Goal: Information Seeking & Learning: Learn about a topic

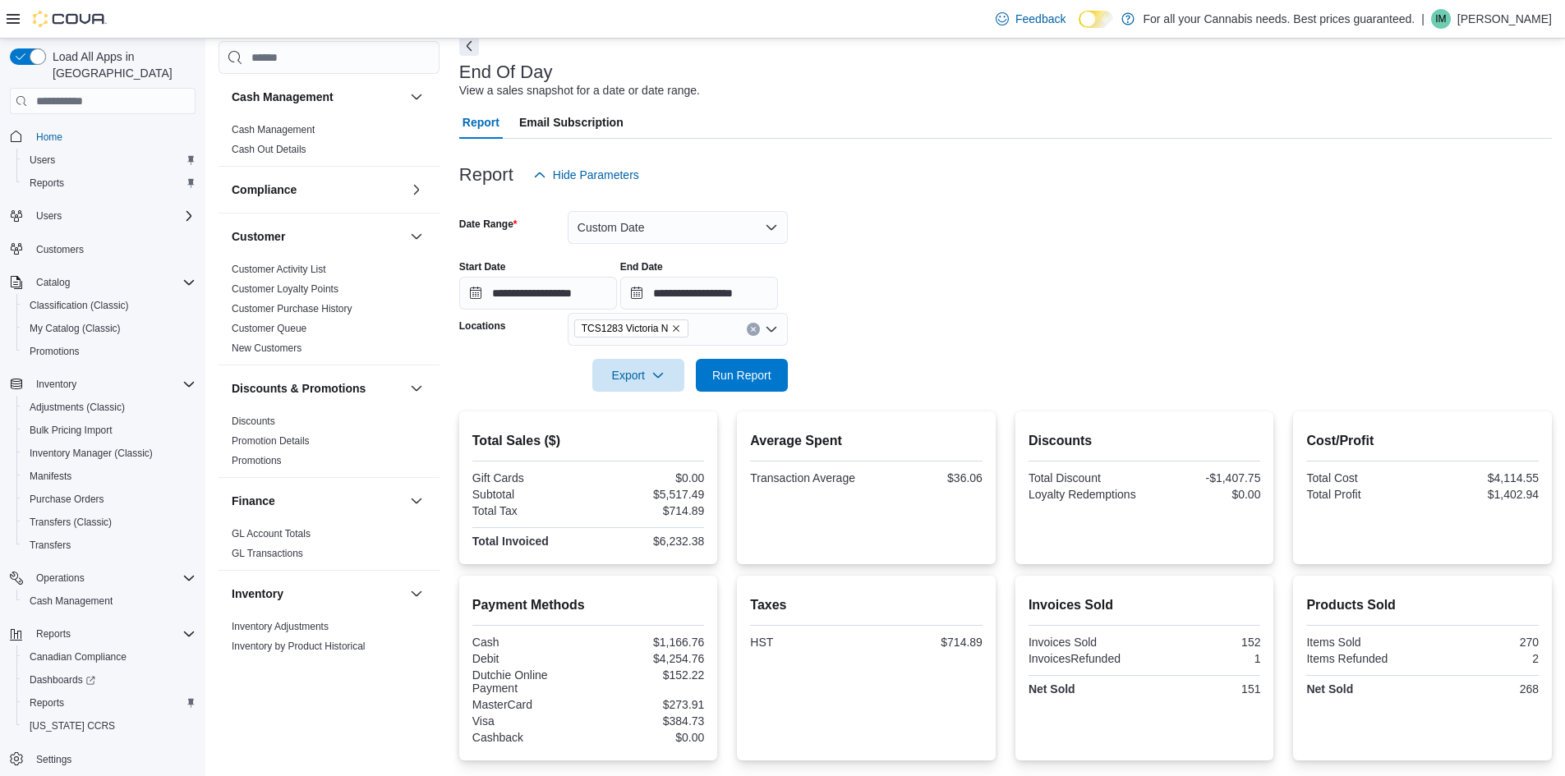
scroll to position [883, 0]
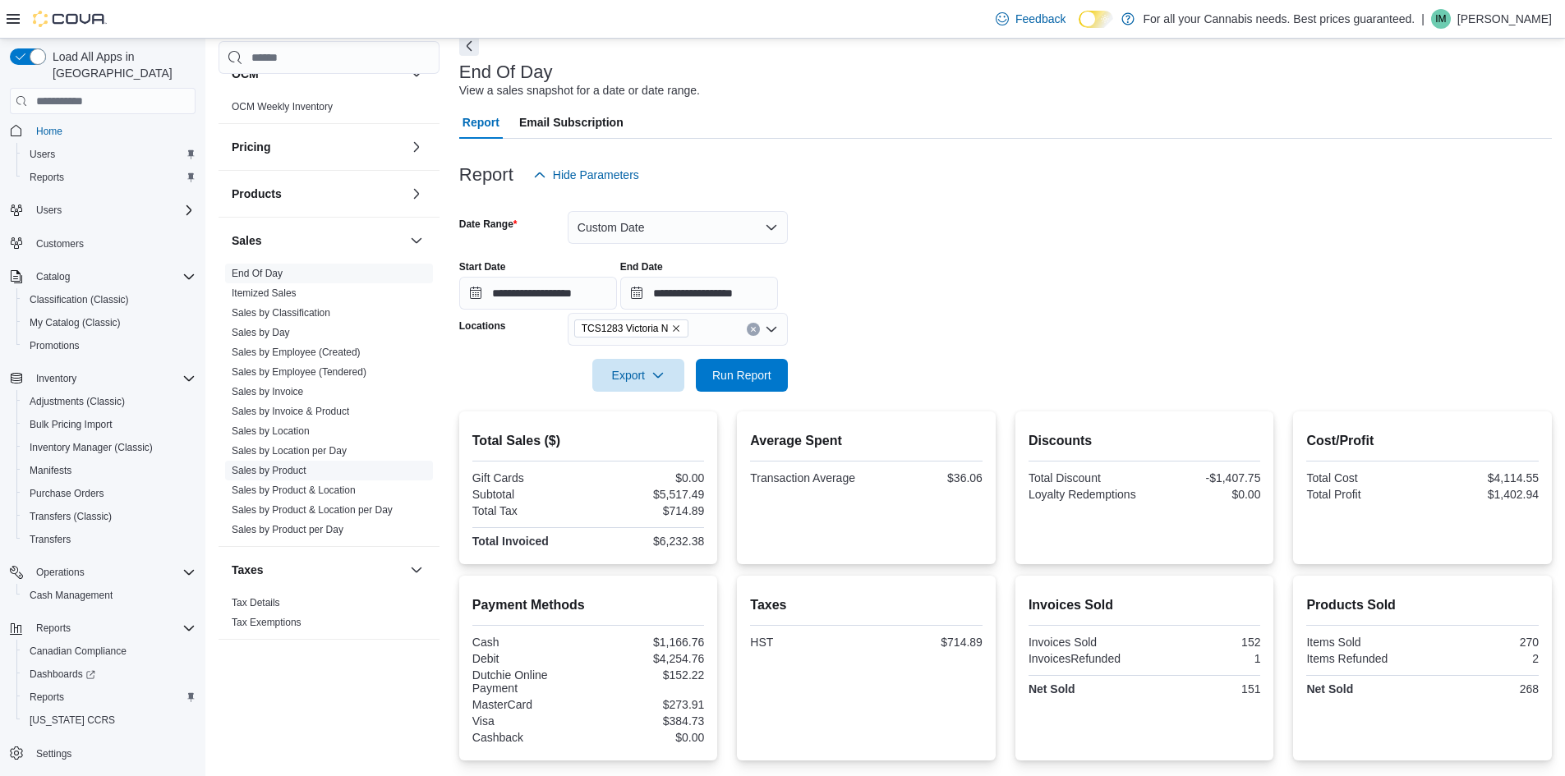
click at [300, 468] on link "Sales by Product" at bounding box center [269, 471] width 75 height 12
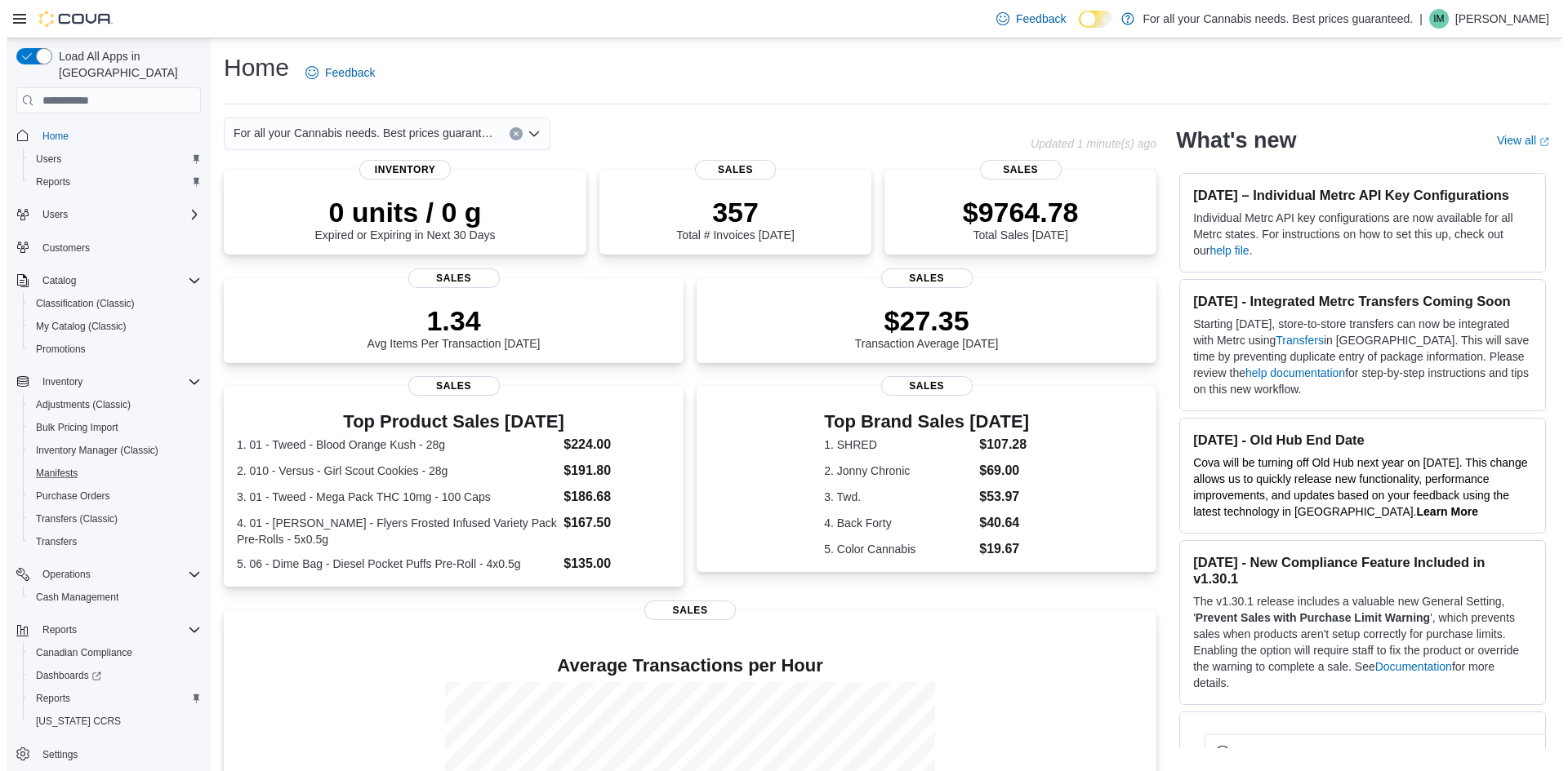
scroll to position [6, 0]
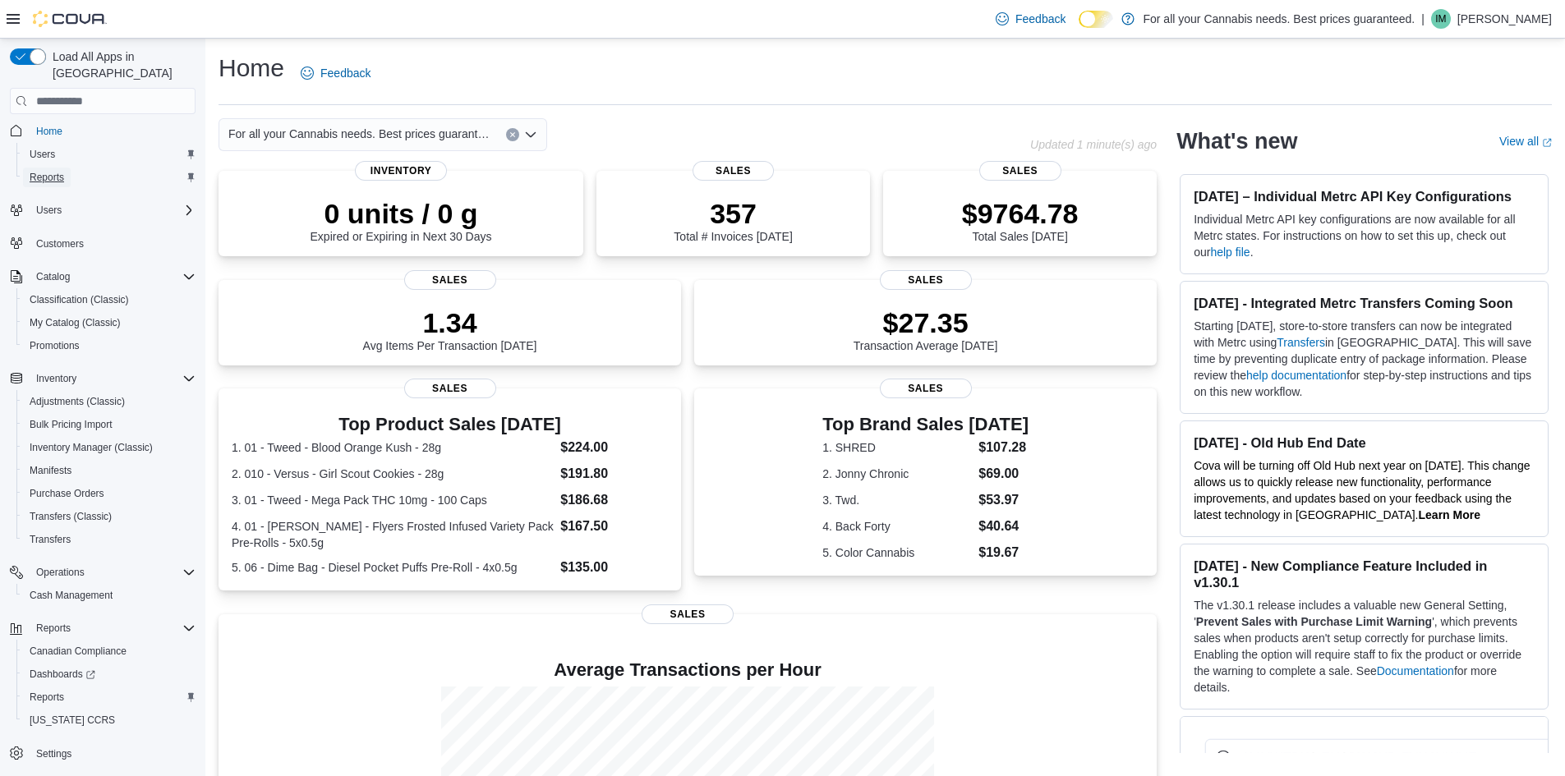
click at [43, 171] on span "Reports" at bounding box center [47, 177] width 35 height 13
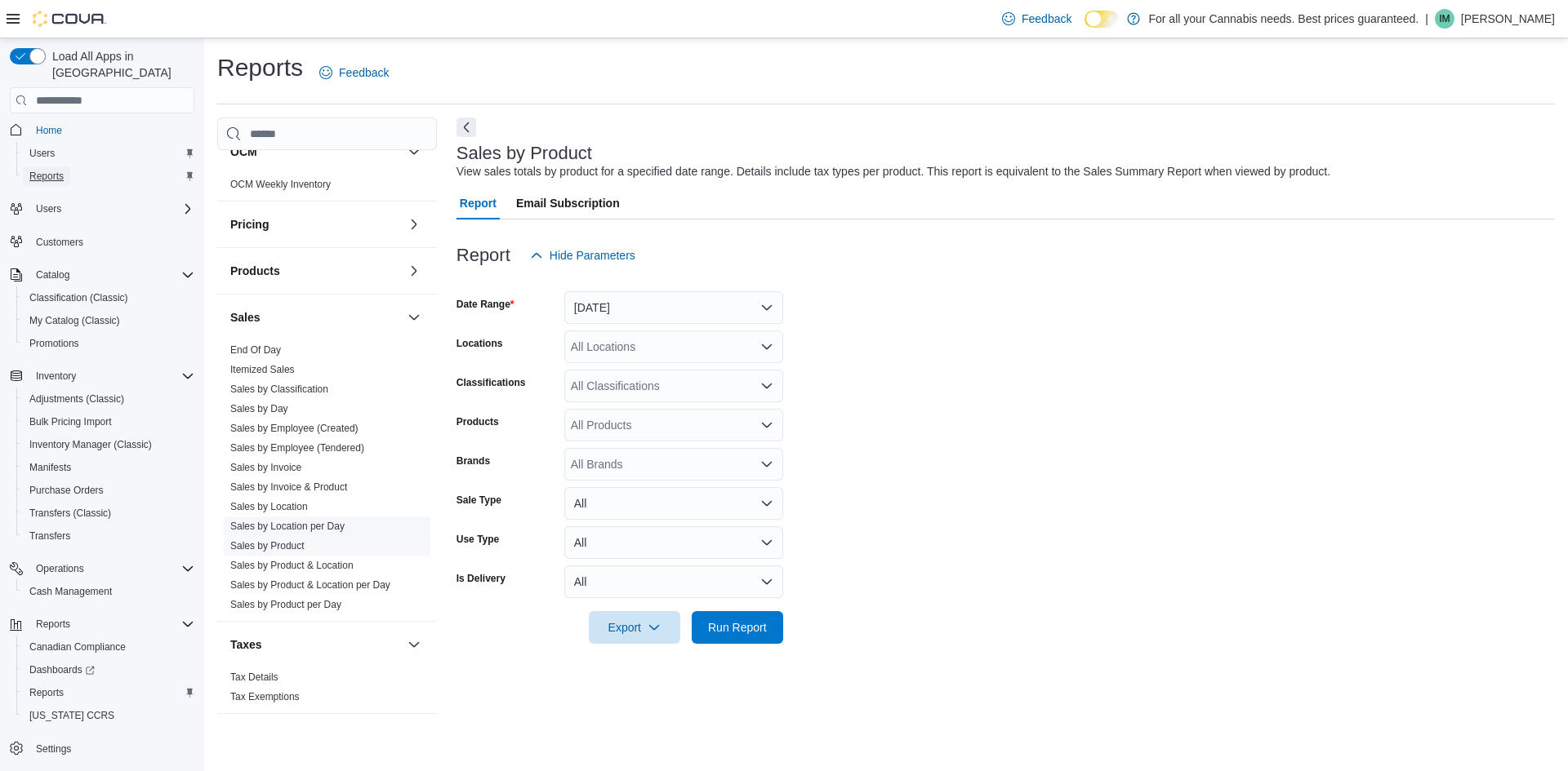
scroll to position [877, 0]
click at [294, 546] on link "Sales by Product" at bounding box center [267, 544] width 75 height 12
click at [754, 302] on button "Yesterday" at bounding box center [674, 307] width 219 height 33
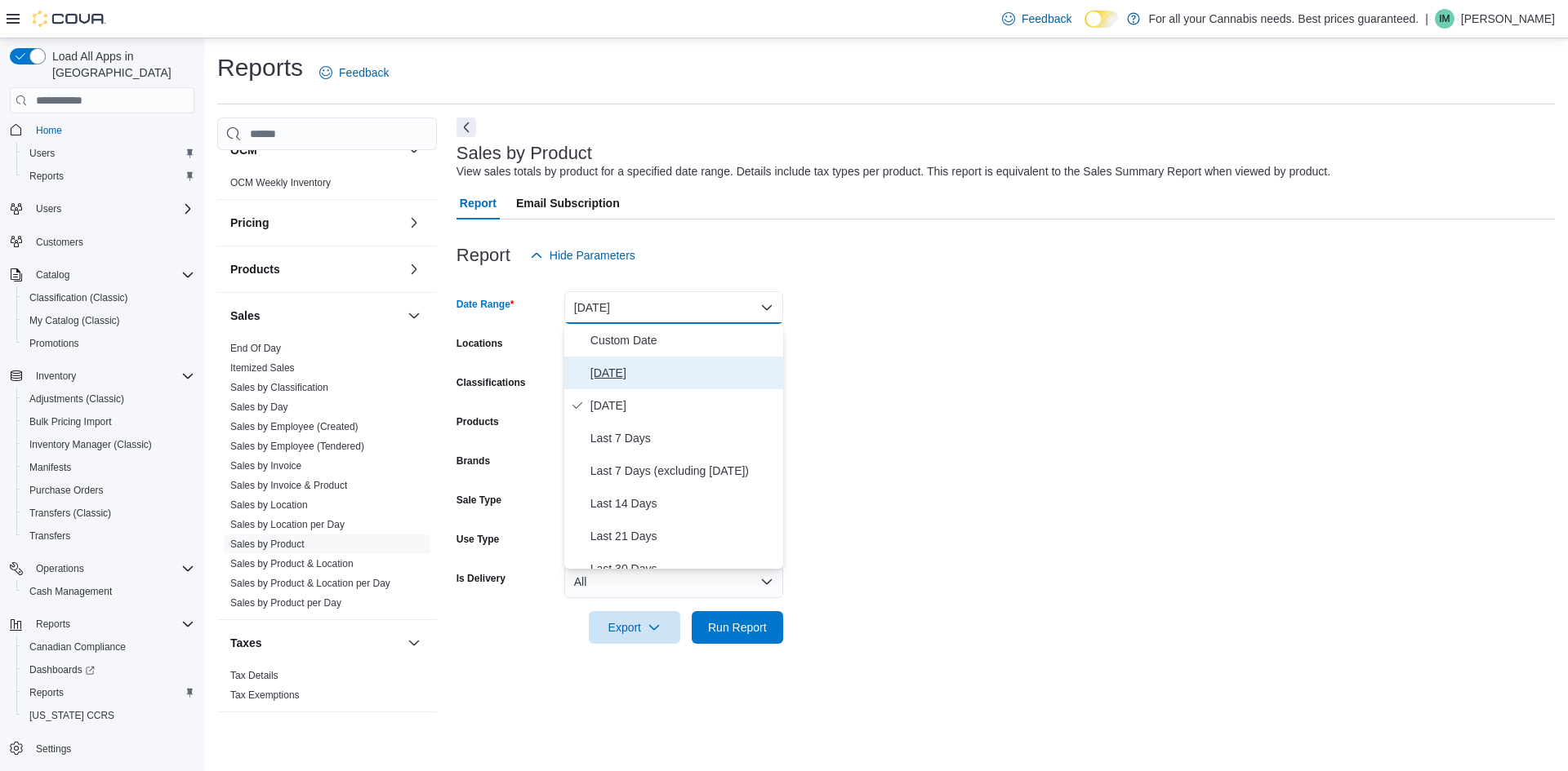
click at [602, 377] on span "Today" at bounding box center [683, 374] width 186 height 20
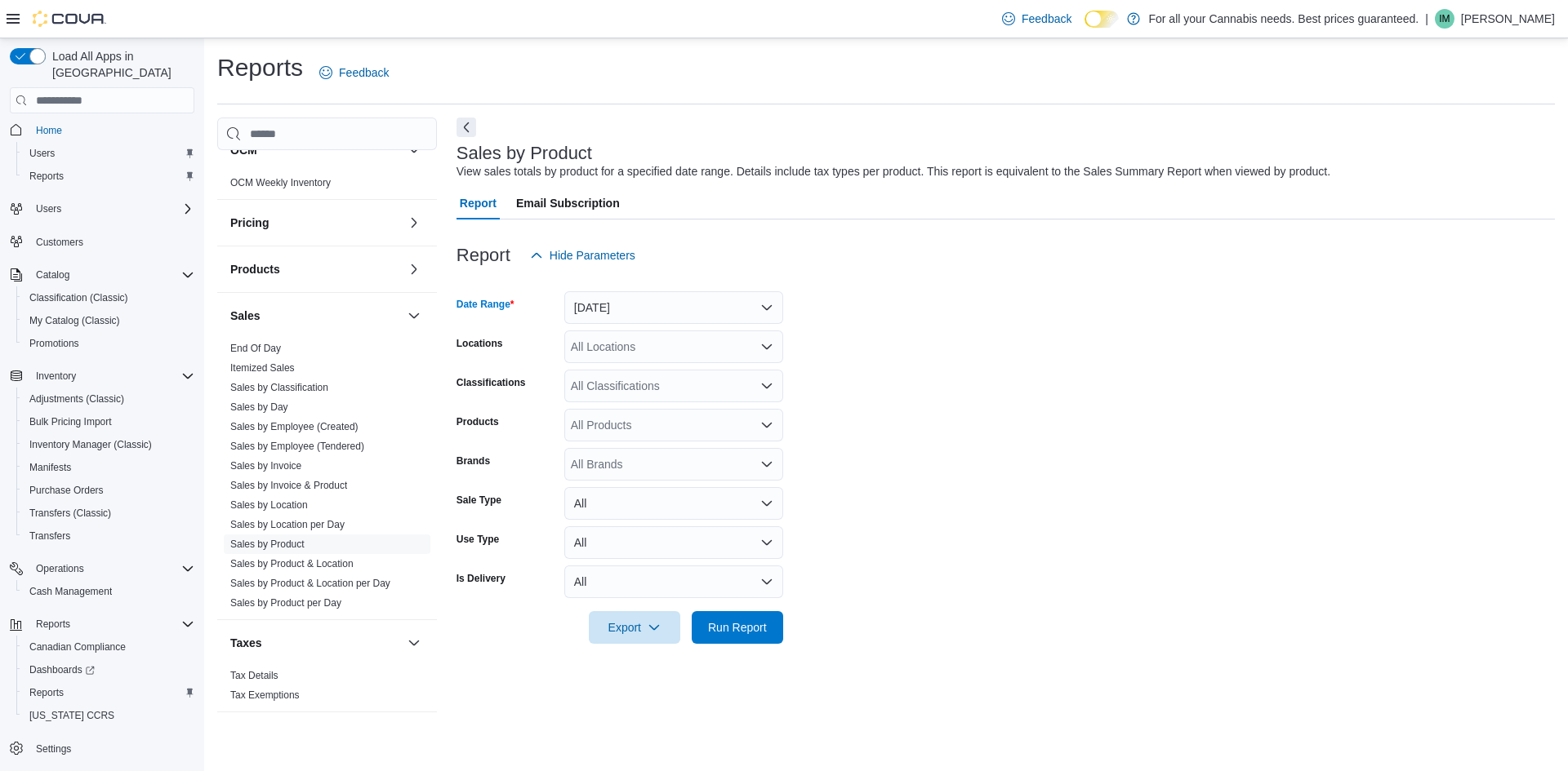
click at [736, 348] on div "All Locations" at bounding box center [674, 347] width 219 height 33
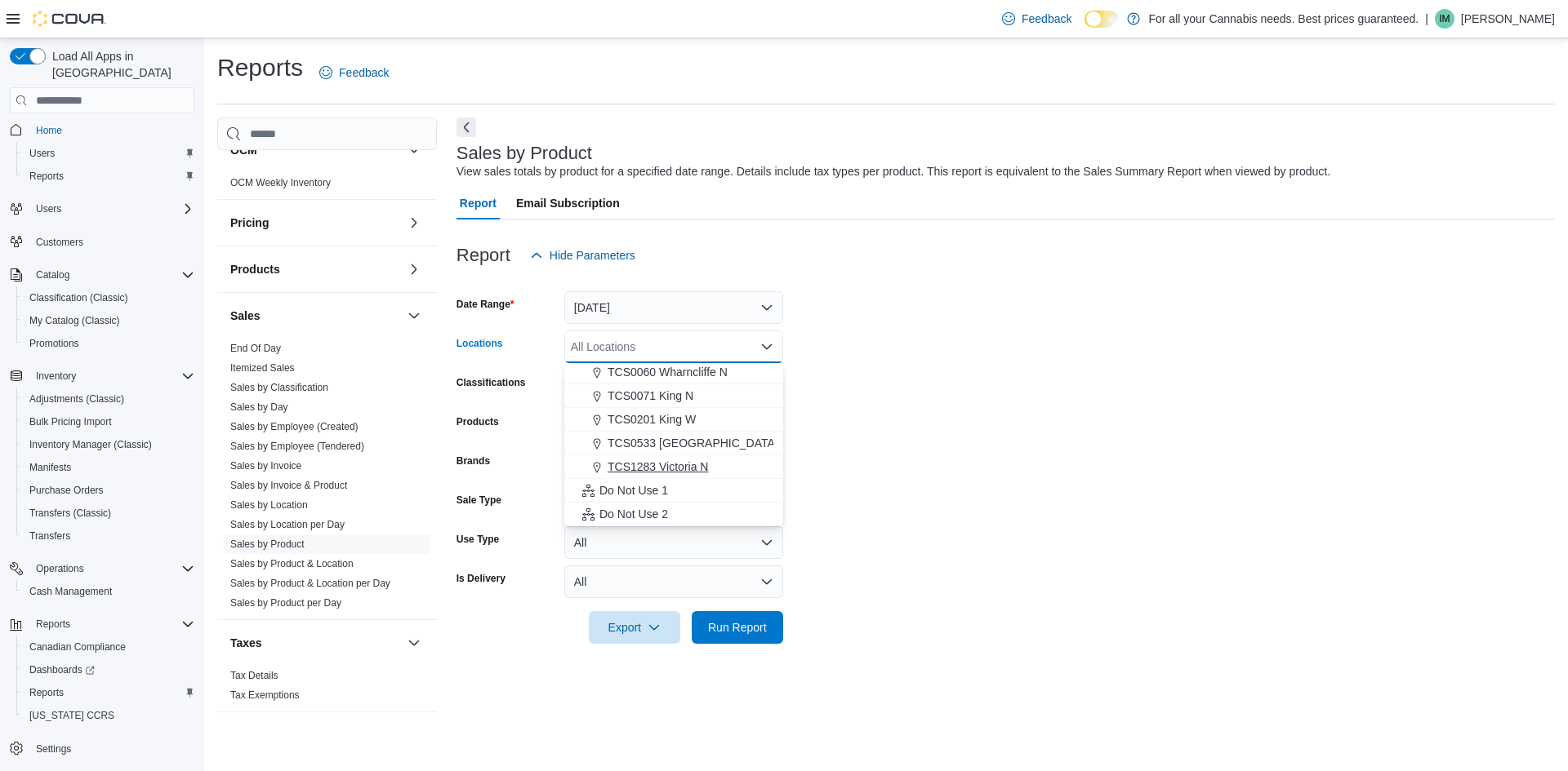
click at [682, 473] on span "TCS1283 Victoria N" at bounding box center [657, 467] width 100 height 16
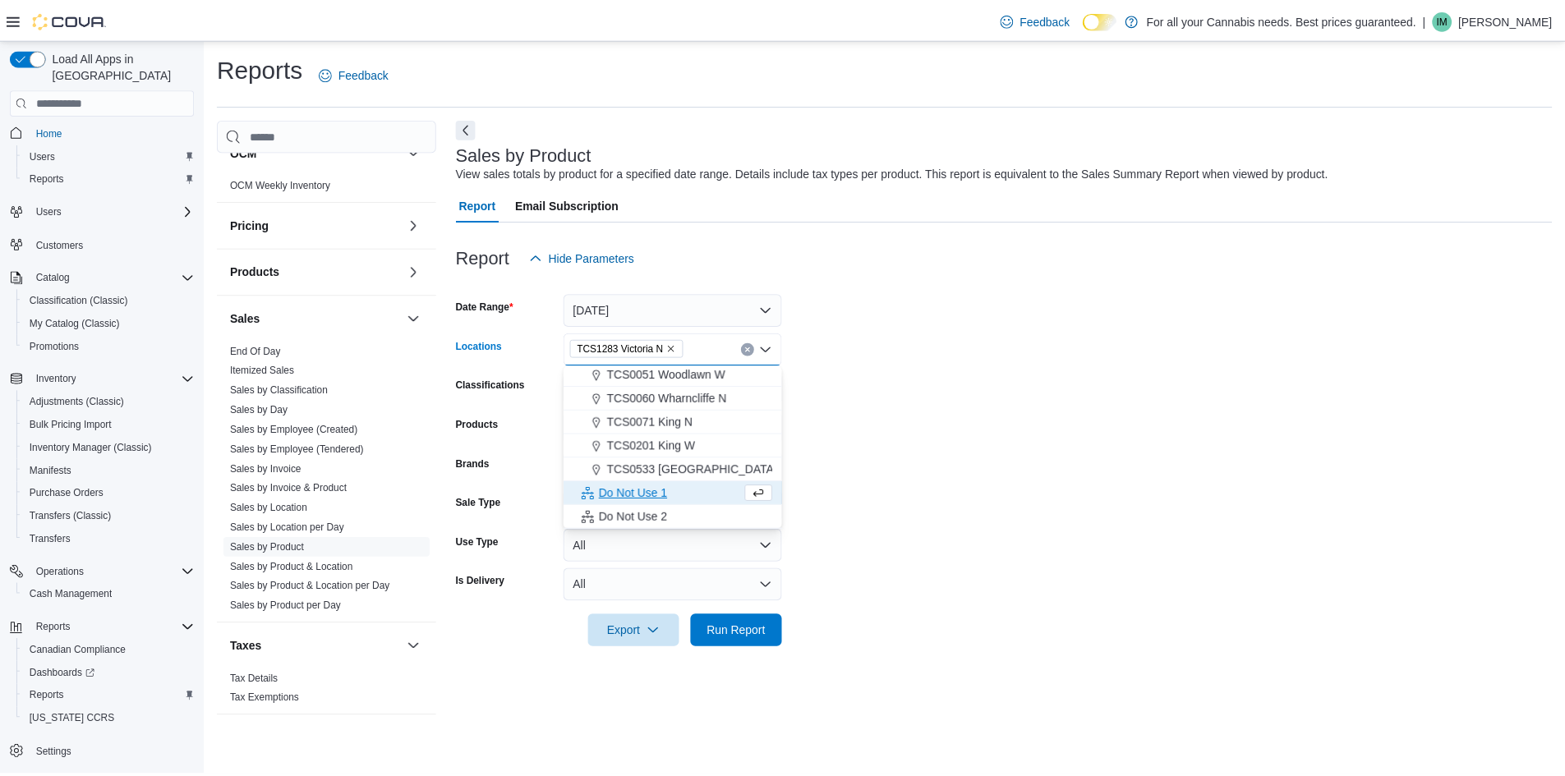
scroll to position [193, 0]
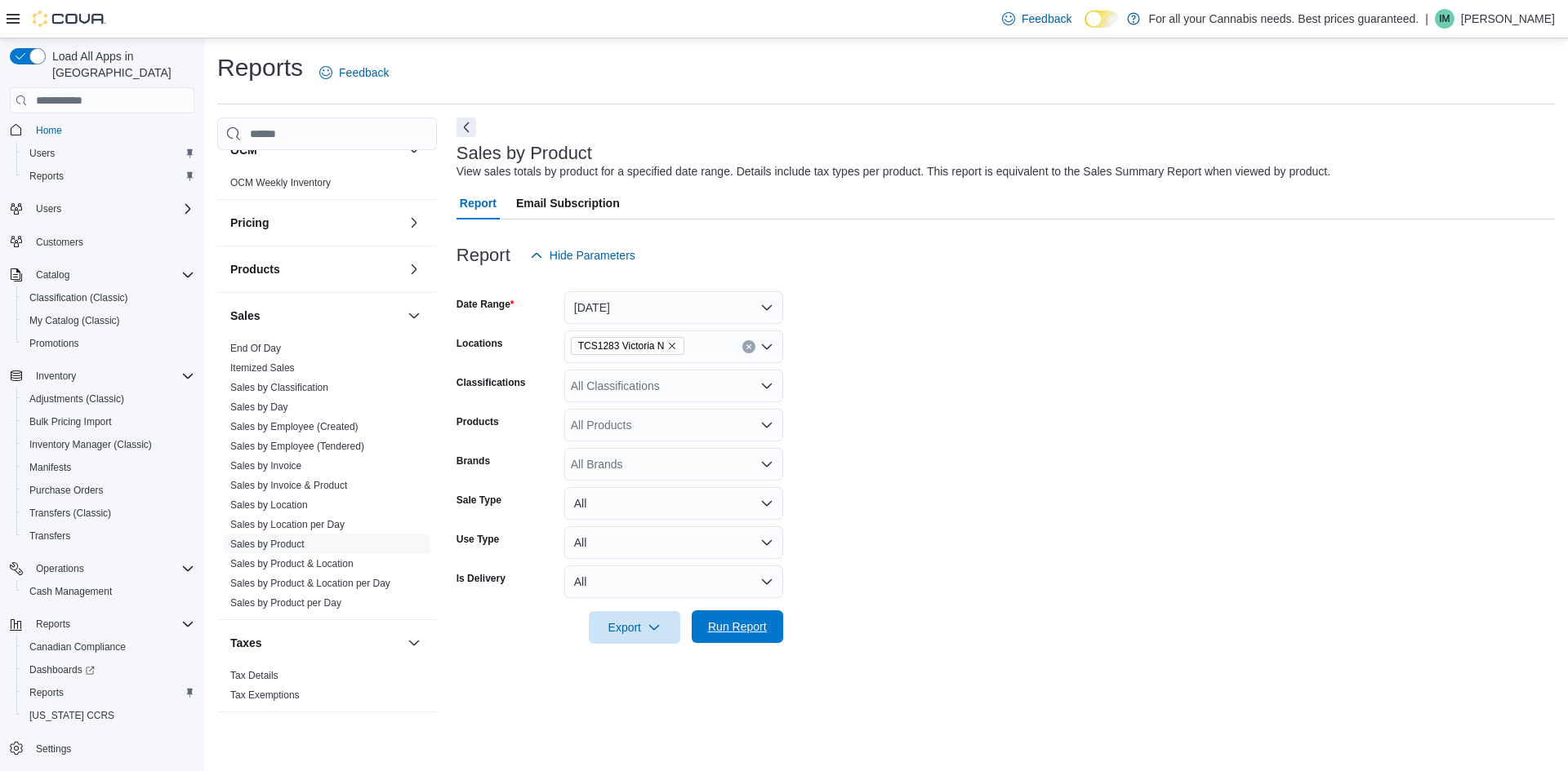
click at [735, 614] on span "Run Report" at bounding box center [737, 627] width 72 height 33
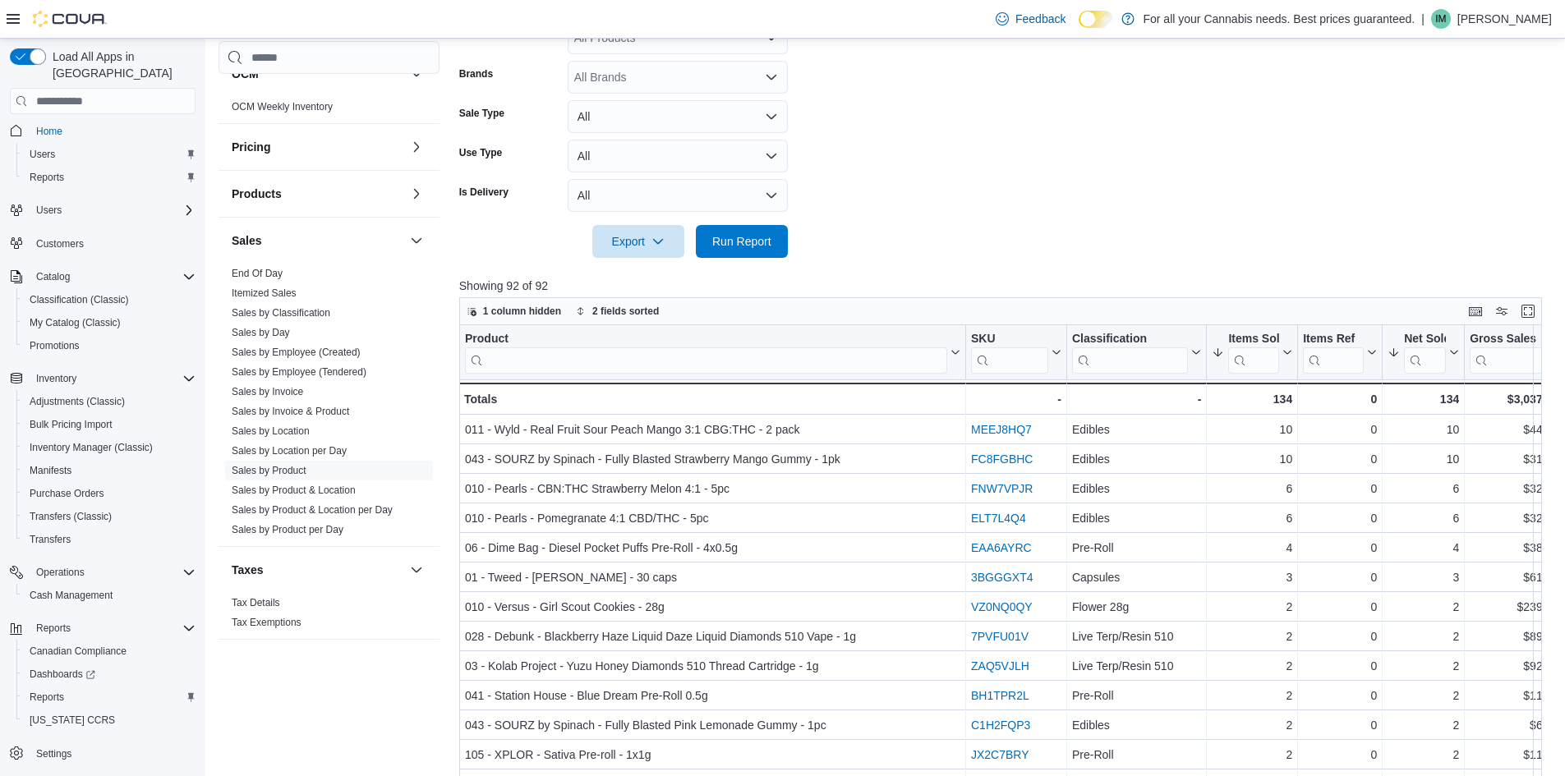
scroll to position [411, 0]
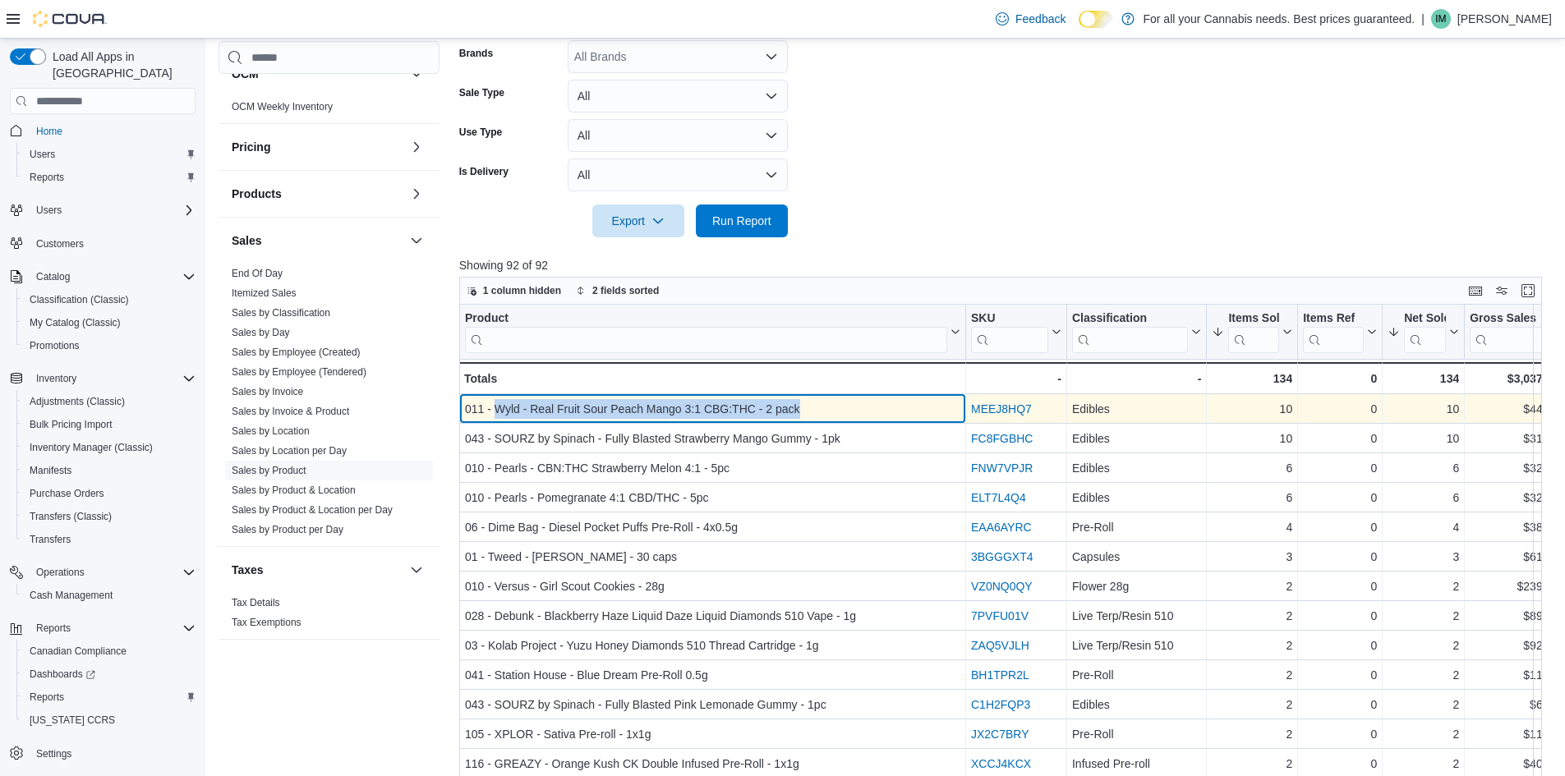
drag, startPoint x: 495, startPoint y: 409, endPoint x: 818, endPoint y: 404, distance: 323.0
click at [818, 404] on div "011 - Wyld - Real Fruit Sour Peach Mango 3:1 CBG:THC - 2 pack" at bounding box center [712, 409] width 495 height 20
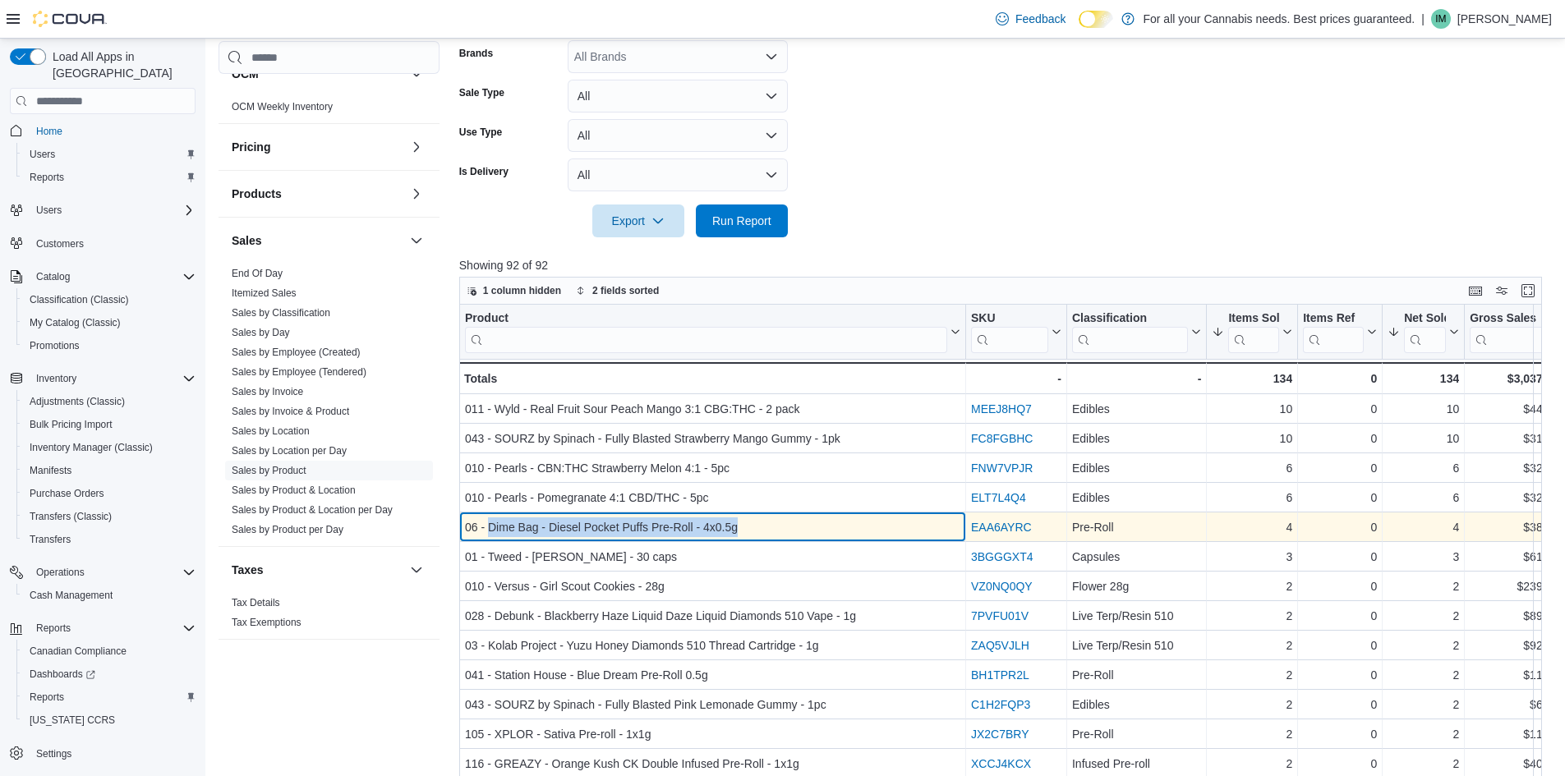
drag, startPoint x: 489, startPoint y: 528, endPoint x: 812, endPoint y: 532, distance: 322.9
click at [812, 532] on div "06 - Dime Bag - Diesel Pocket Puffs Pre-Roll - 4x0.5g" at bounding box center [712, 528] width 495 height 20
